Goal: Task Accomplishment & Management: Manage account settings

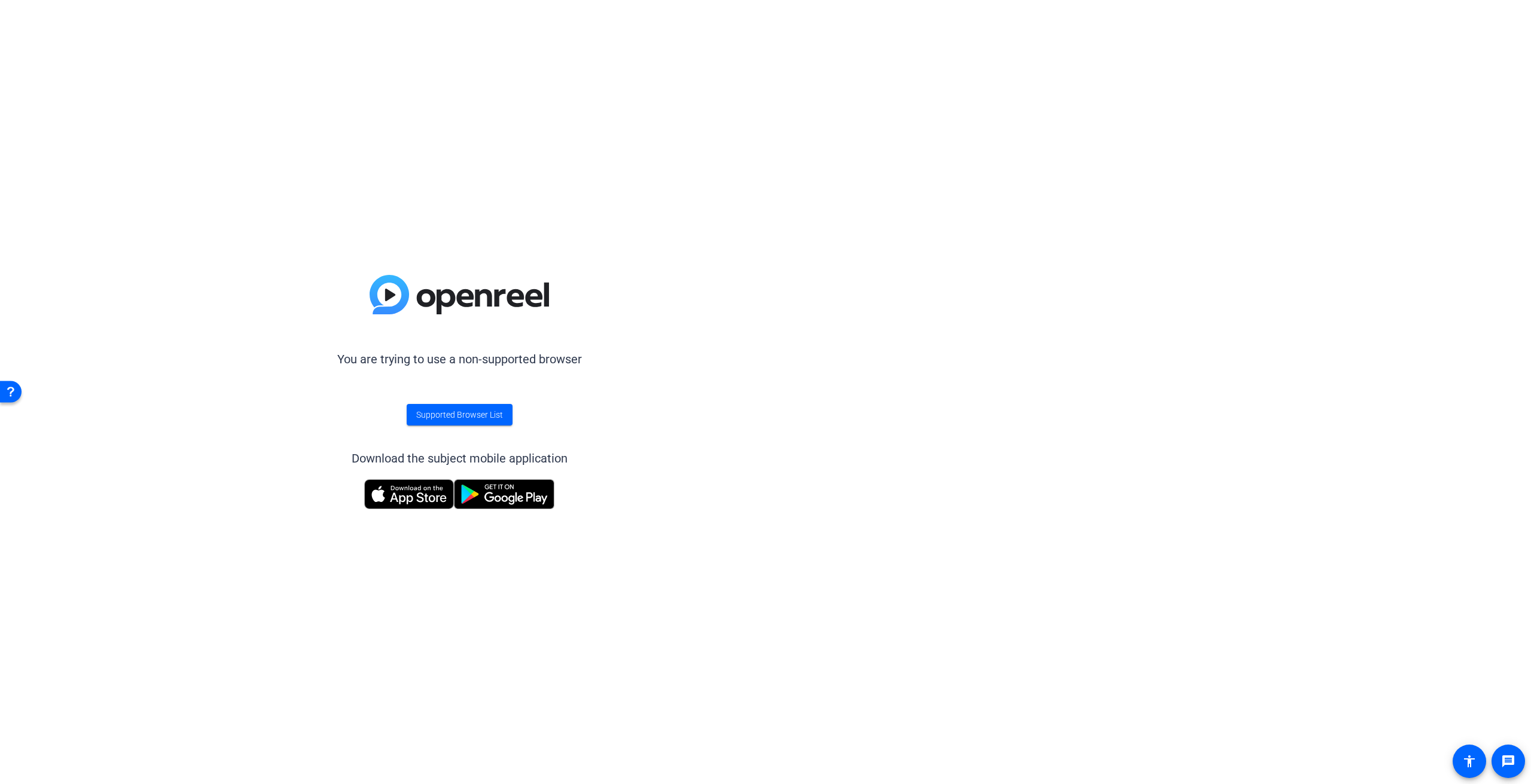
click at [999, 257] on openreel-unsupported-browser "You are trying to use a non-supported browser Supported Browser List Download t…" at bounding box center [766, 392] width 1531 height 784
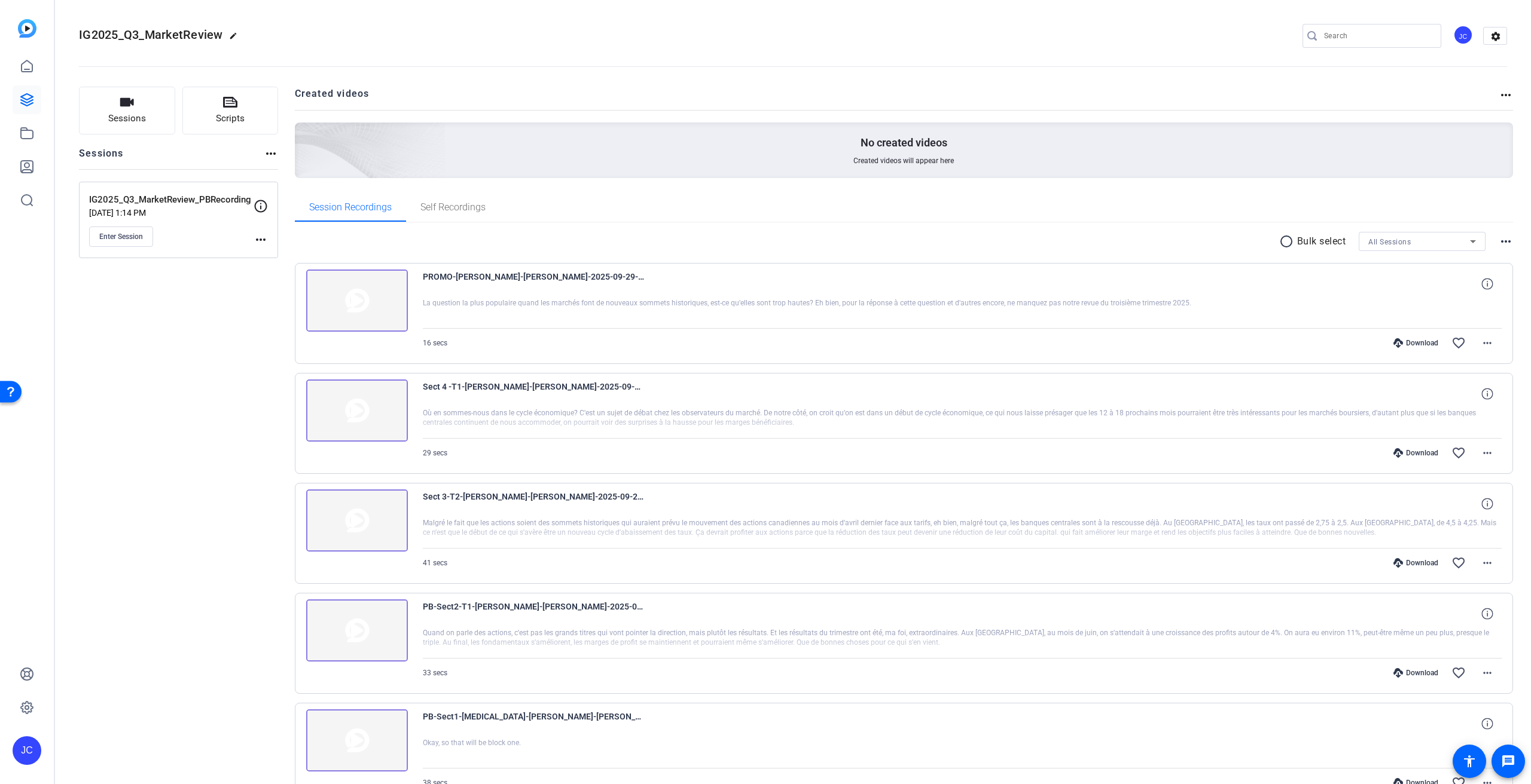
drag, startPoint x: 171, startPoint y: 323, endPoint x: 102, endPoint y: 222, distance: 122.3
click at [171, 323] on div "Sessions Scripts Sessions more_horiz IG2025_Q3_MarketReview_PBRecording Sep 29,…" at bounding box center [179, 574] width 199 height 975
click at [261, 200] on icon at bounding box center [261, 205] width 13 height 13
click at [260, 205] on icon at bounding box center [261, 205] width 13 height 13
click at [258, 237] on mat-icon "more_horiz" at bounding box center [260, 239] width 14 height 14
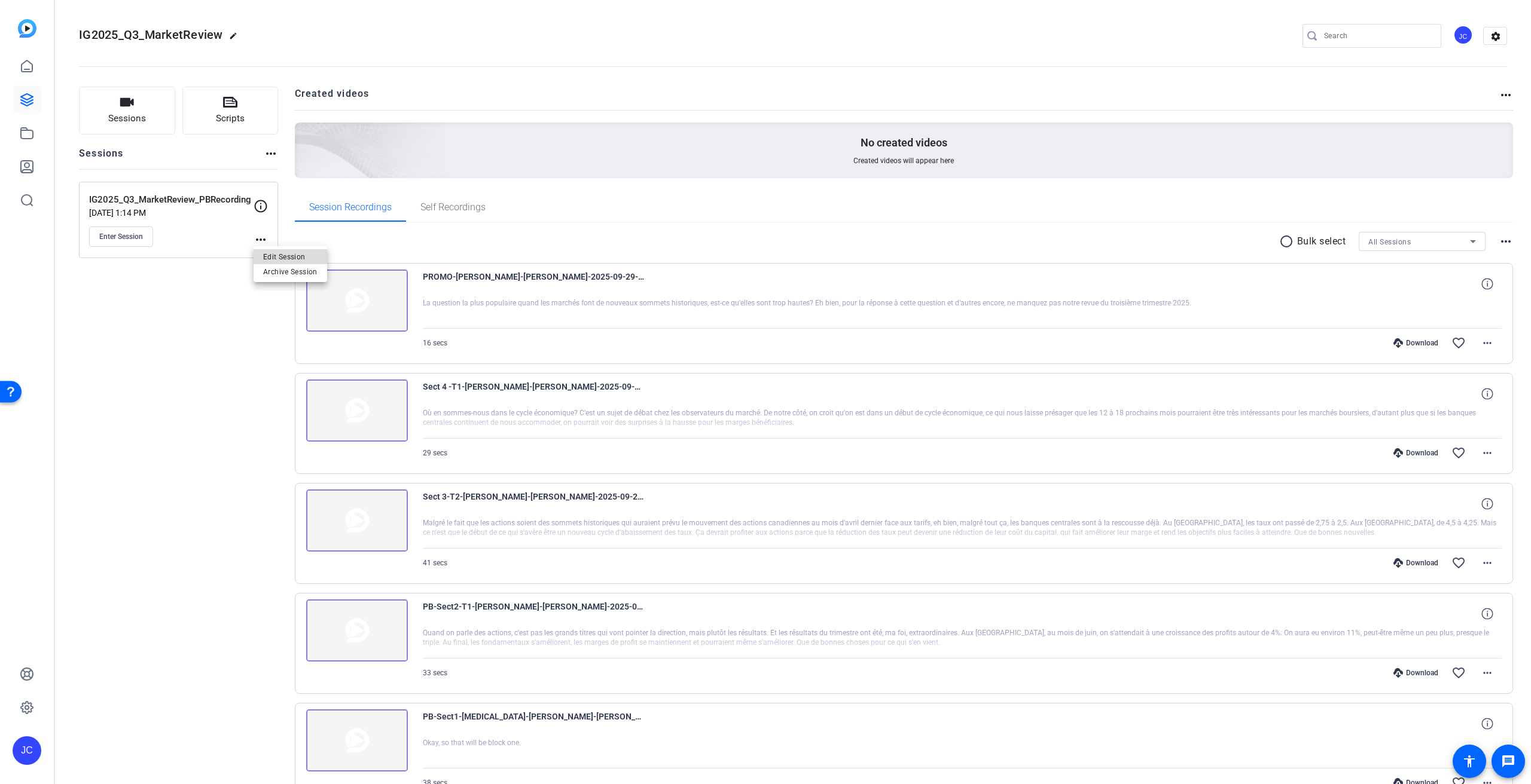
click at [287, 257] on span "Edit Session" at bounding box center [290, 257] width 54 height 14
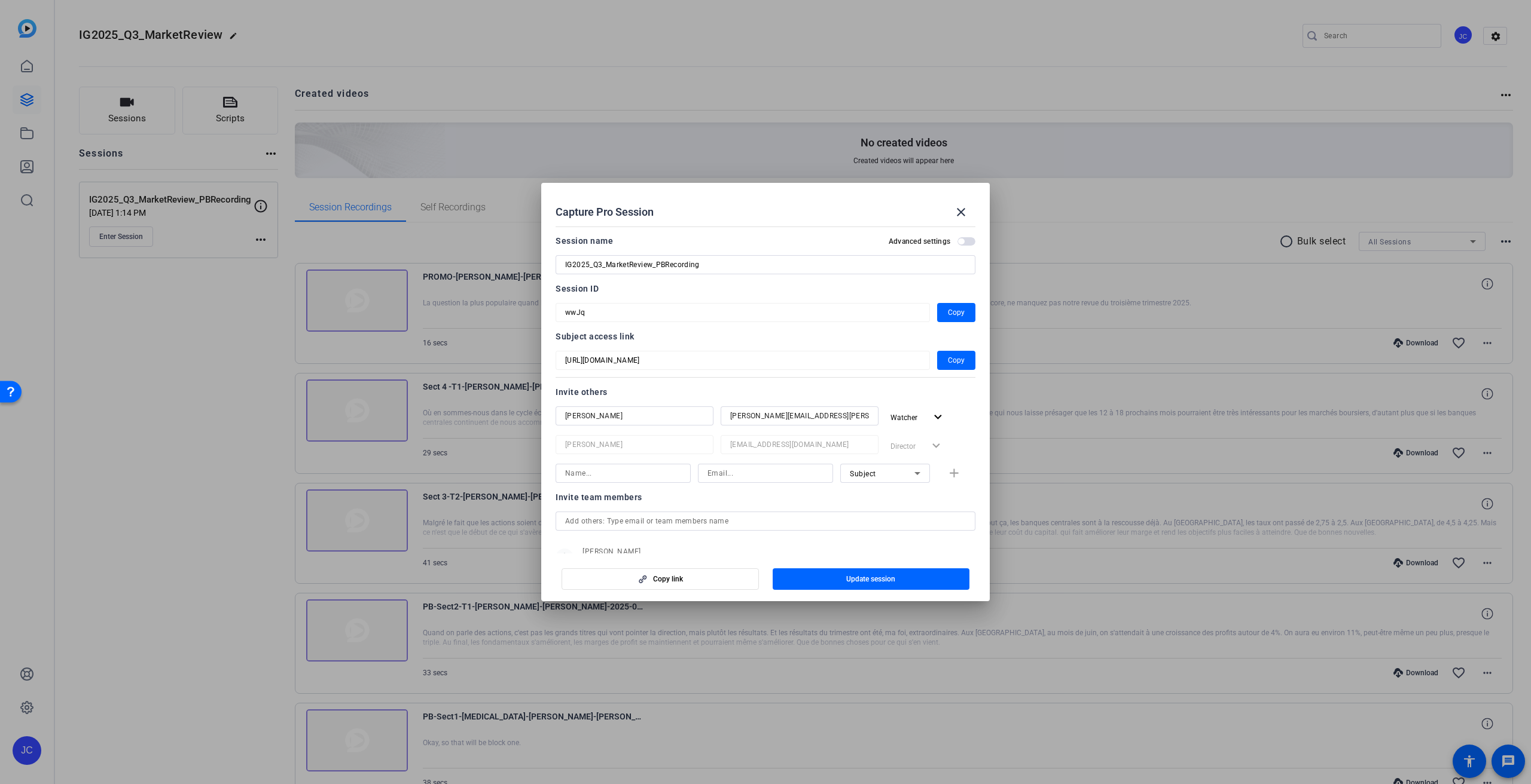
click at [769, 295] on div "Session ID" at bounding box center [766, 289] width 420 height 14
click at [963, 212] on mat-icon "close" at bounding box center [960, 212] width 14 height 14
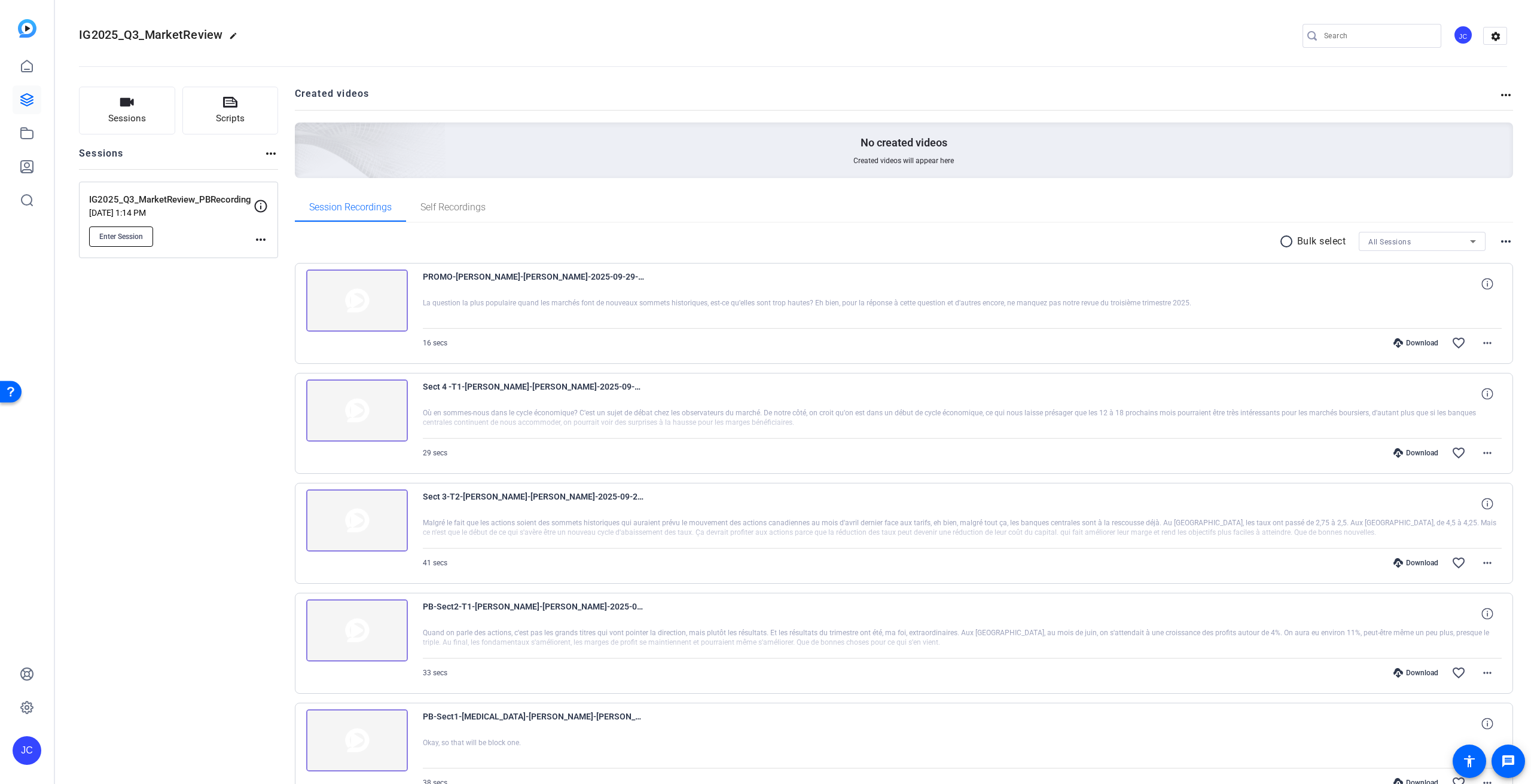
click at [135, 241] on button "Enter Session" at bounding box center [121, 237] width 64 height 20
